Goal: Task Accomplishment & Management: Manage account settings

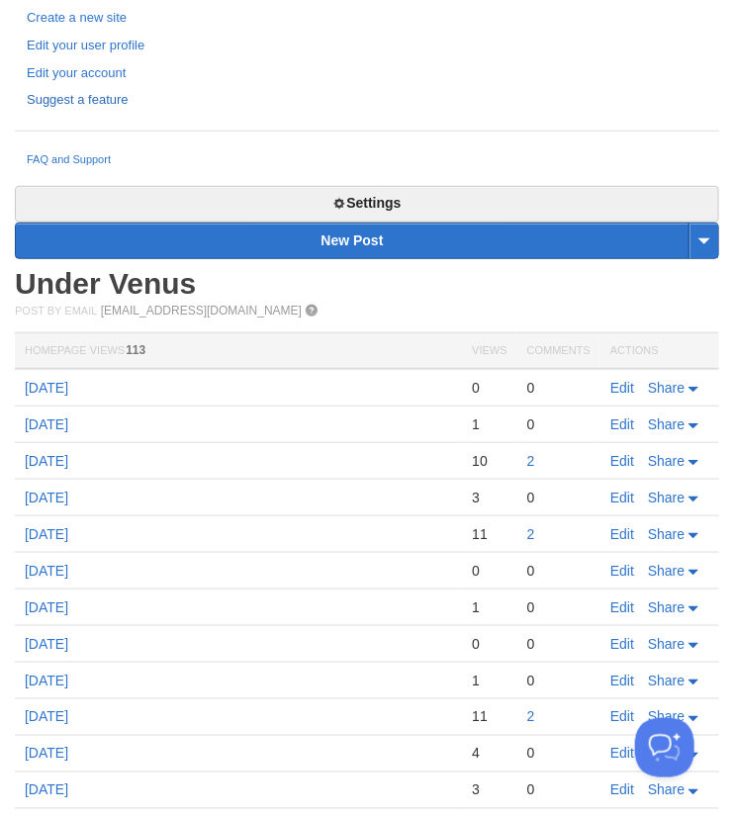
scroll to position [222, 0]
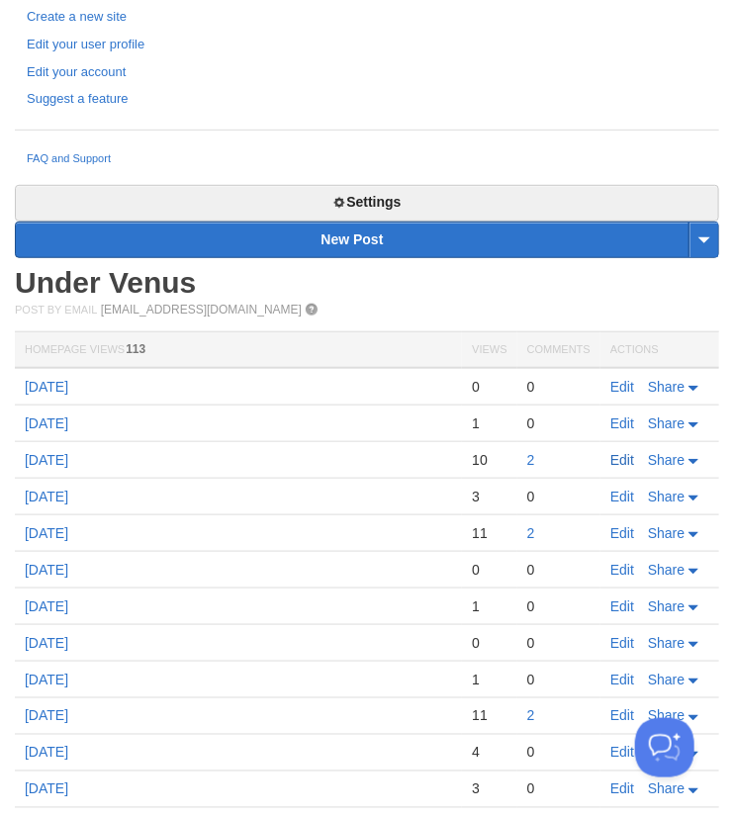
click at [632, 459] on link "Edit" at bounding box center [622, 460] width 24 height 16
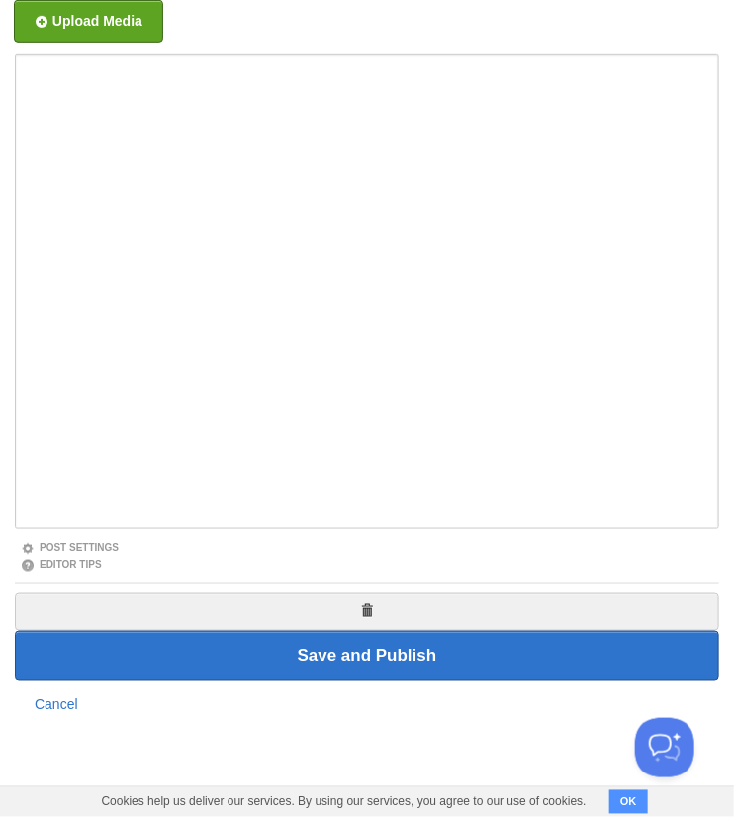
scroll to position [252, 0]
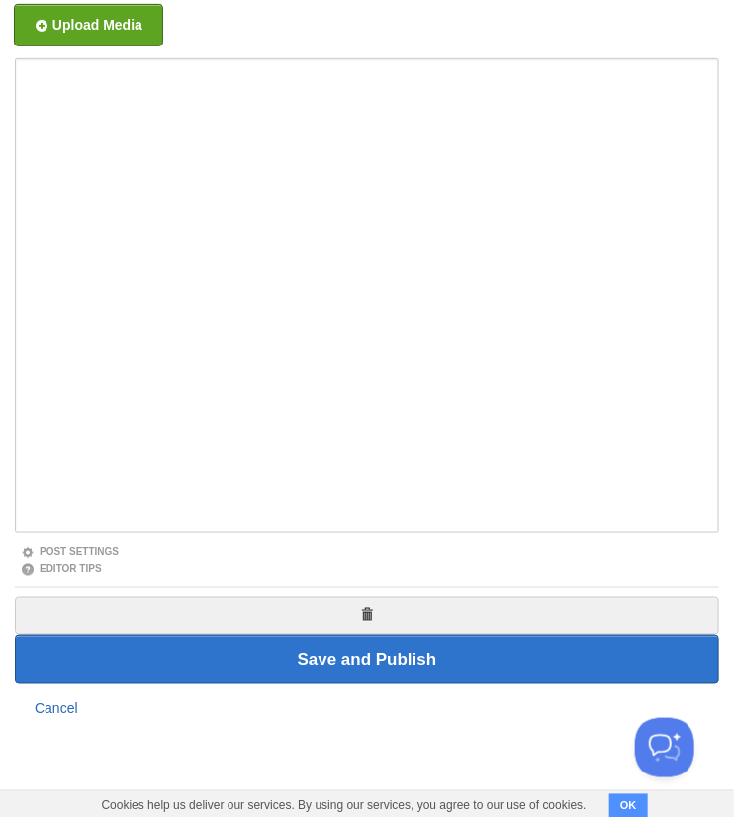
click at [63, 701] on link "Cancel" at bounding box center [57, 709] width 44 height 16
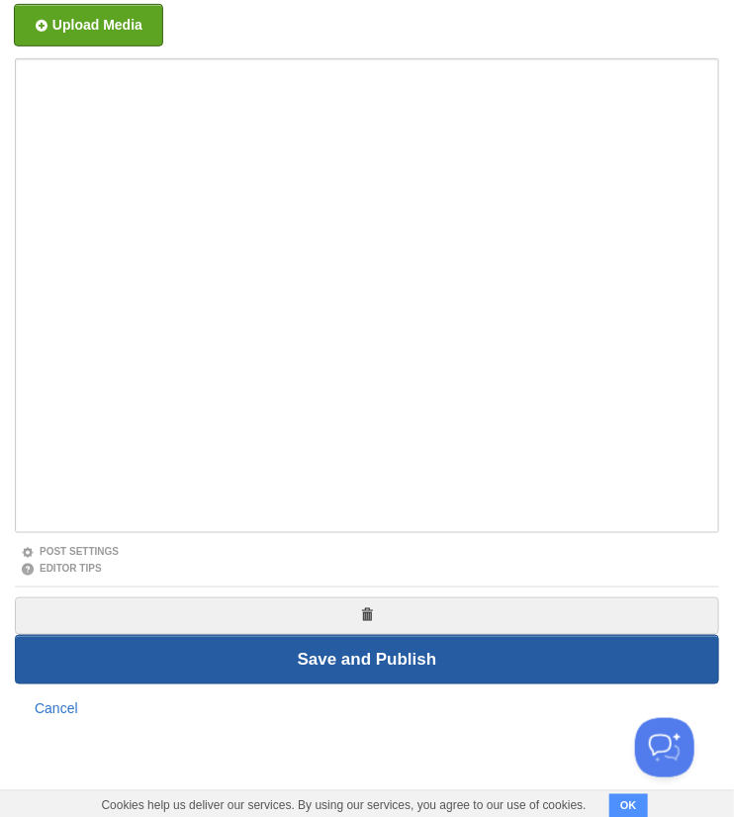
scroll to position [271, 0]
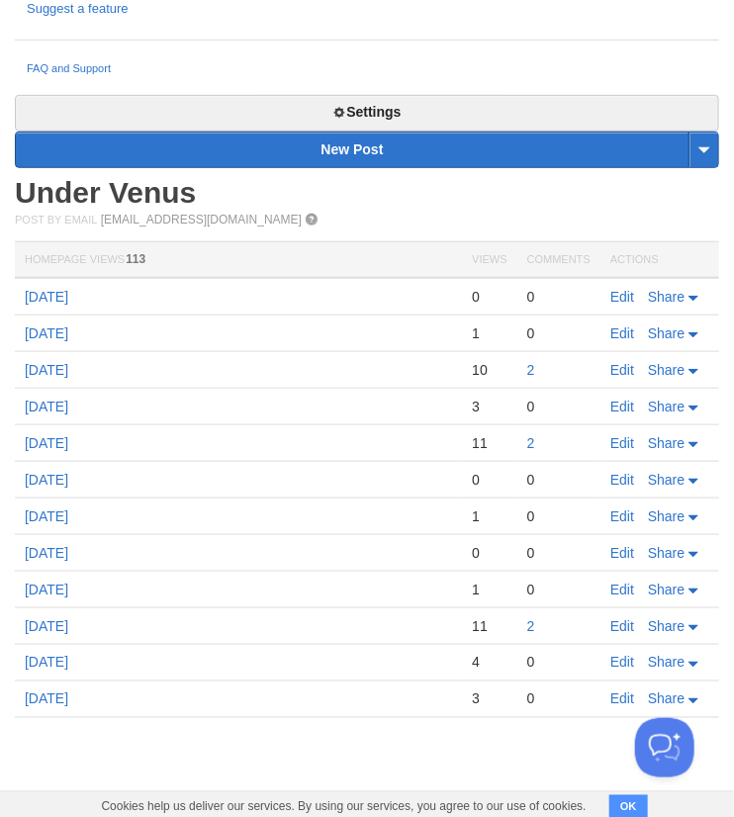
click at [536, 369] on div "2" at bounding box center [558, 370] width 63 height 18
click at [534, 369] on link "2" at bounding box center [531, 370] width 8 height 16
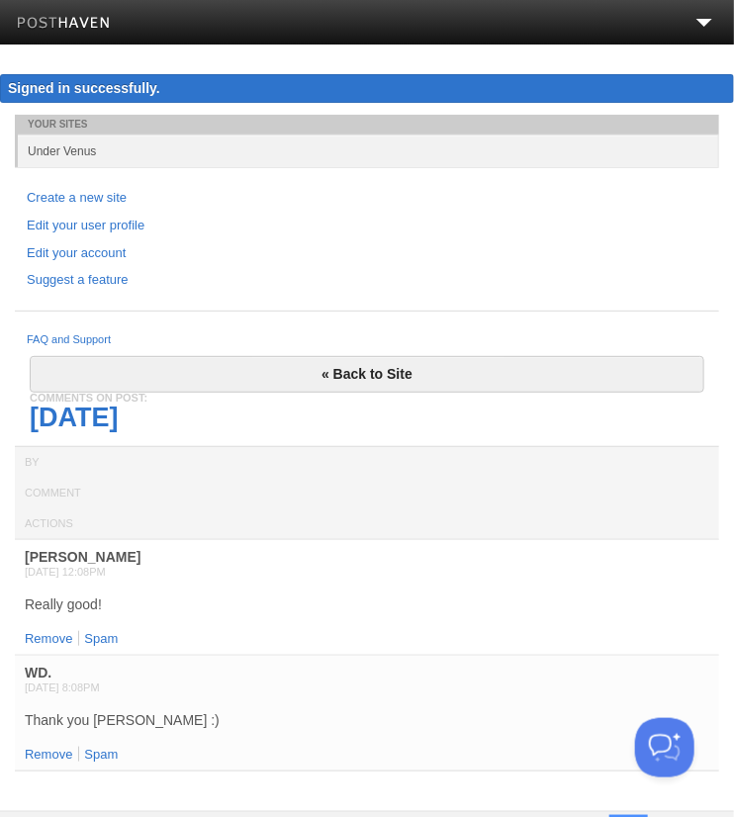
scroll to position [22, 0]
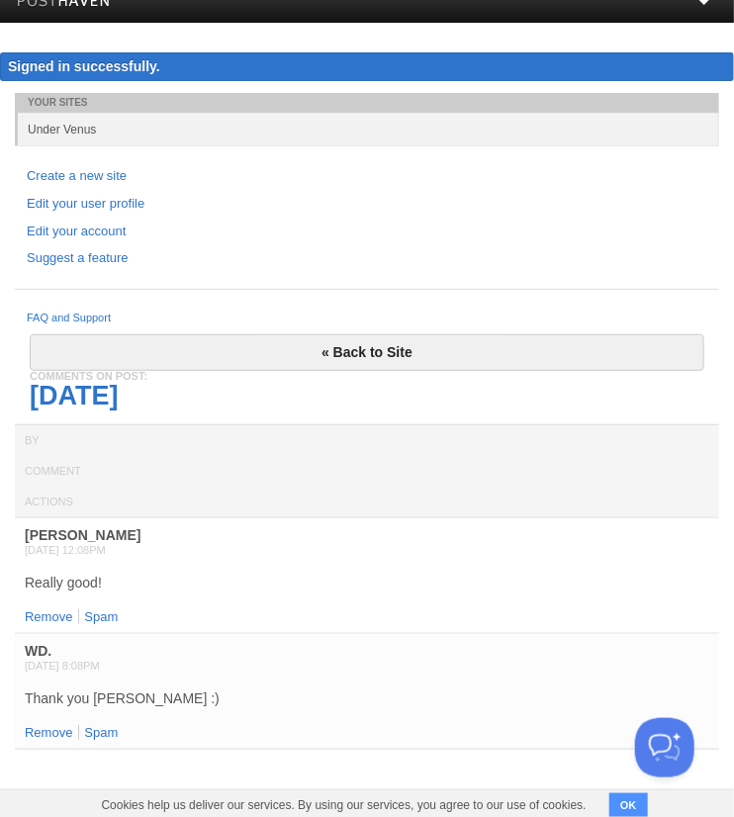
click at [151, 691] on div "Thank you [PERSON_NAME] :)" at bounding box center [367, 698] width 684 height 14
click at [46, 725] on link "Remove" at bounding box center [48, 732] width 47 height 15
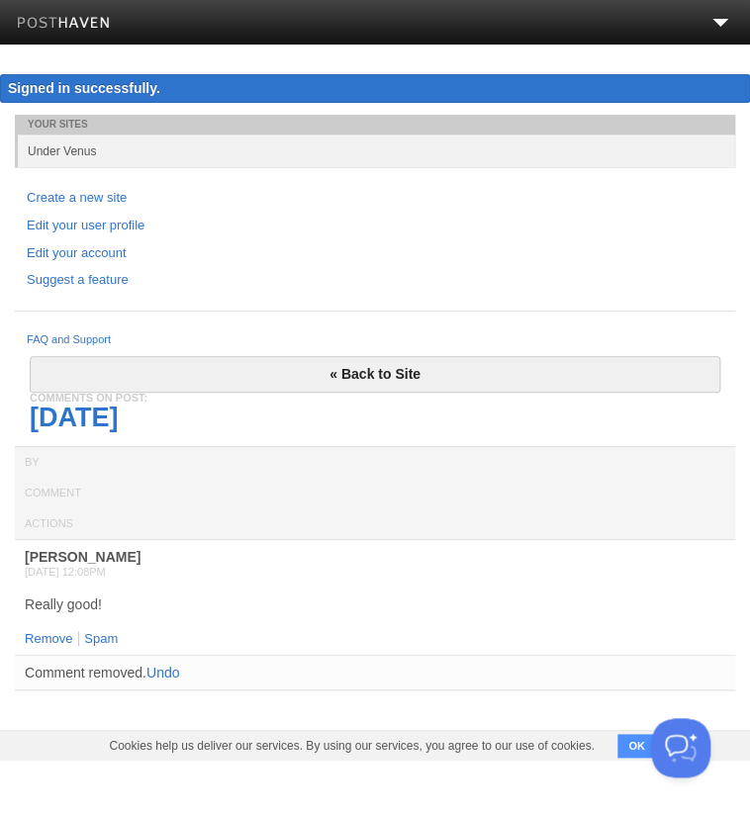
click at [624, 748] on button "OK" at bounding box center [636, 746] width 39 height 24
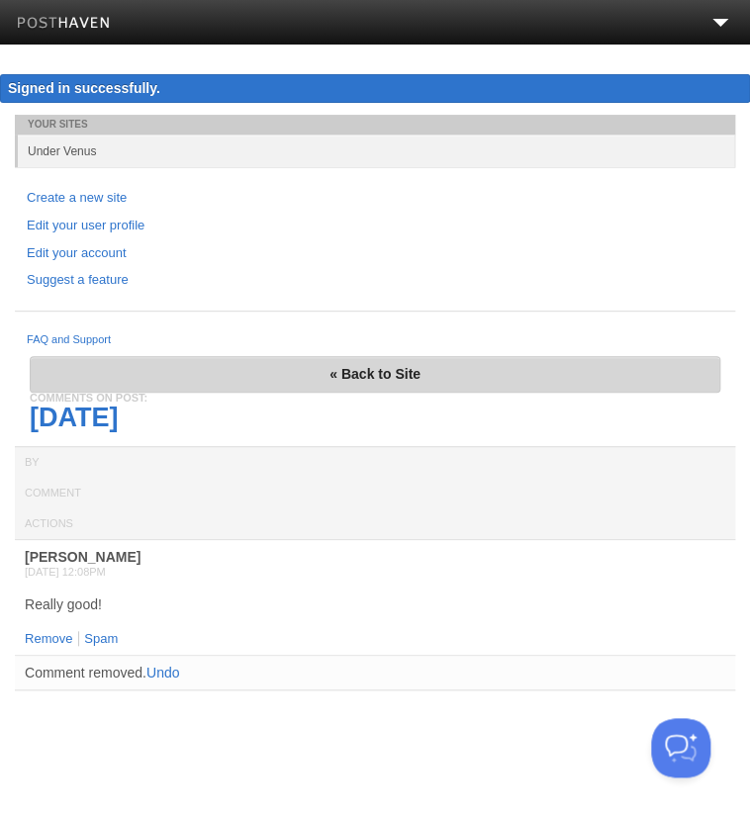
drag, startPoint x: 257, startPoint y: 390, endPoint x: 211, endPoint y: 368, distance: 51.3
click at [211, 368] on link "« Back to Site" at bounding box center [375, 374] width 690 height 37
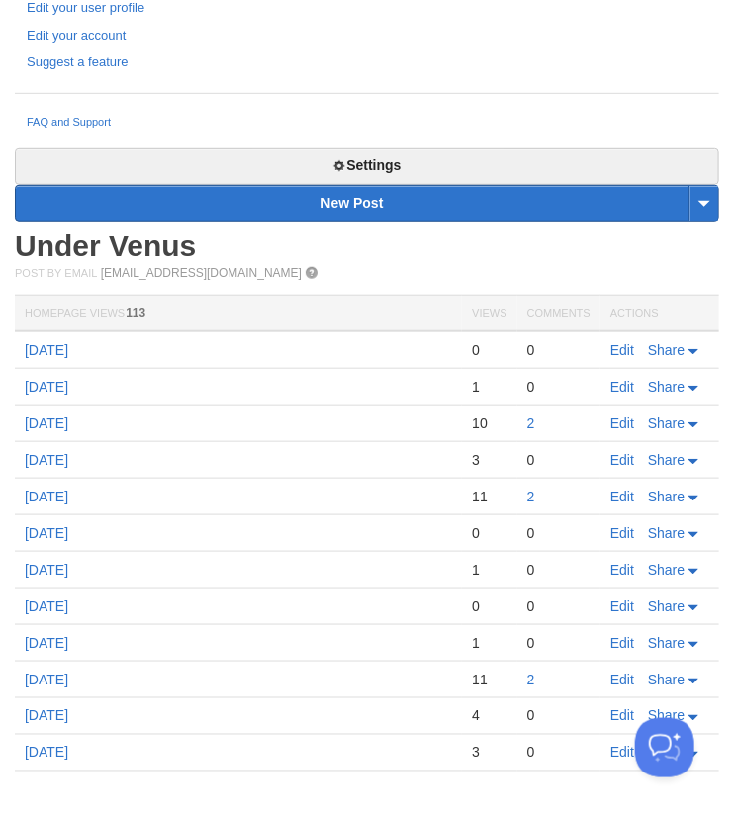
scroll to position [221, 0]
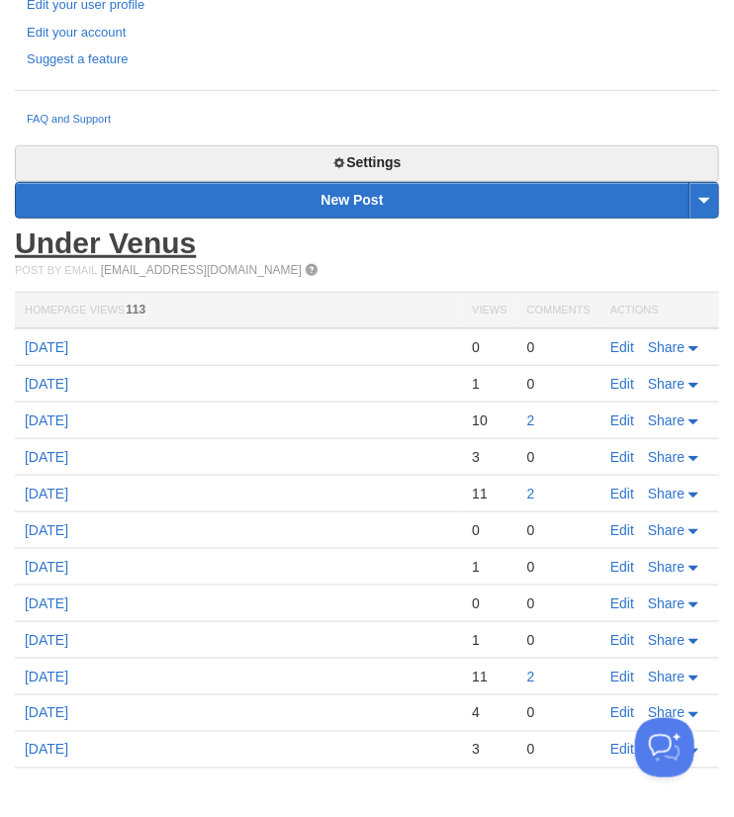
click at [138, 240] on link "Under Venus" at bounding box center [105, 242] width 181 height 33
